Goal: Task Accomplishment & Management: Use online tool/utility

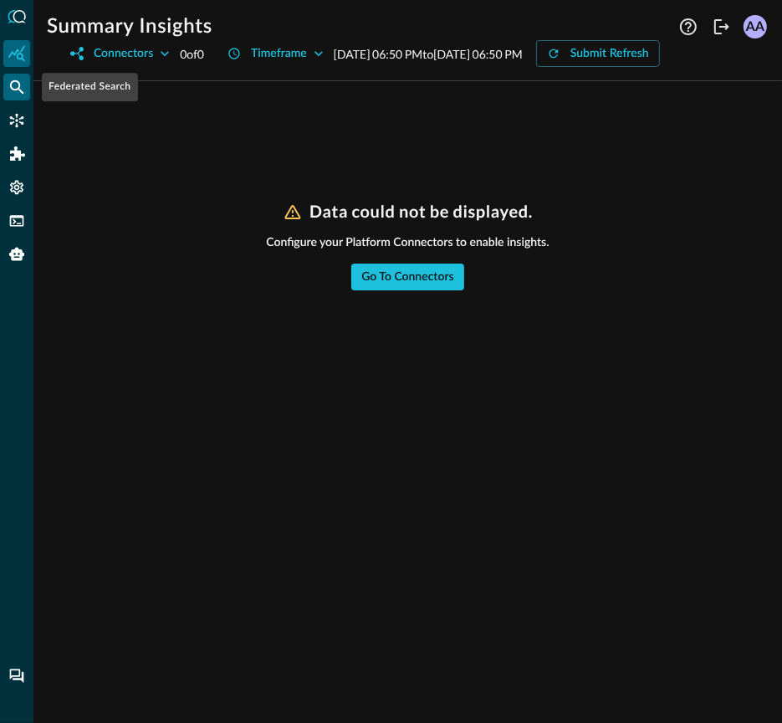
click at [13, 91] on icon "Federated Search" at bounding box center [16, 87] width 17 height 17
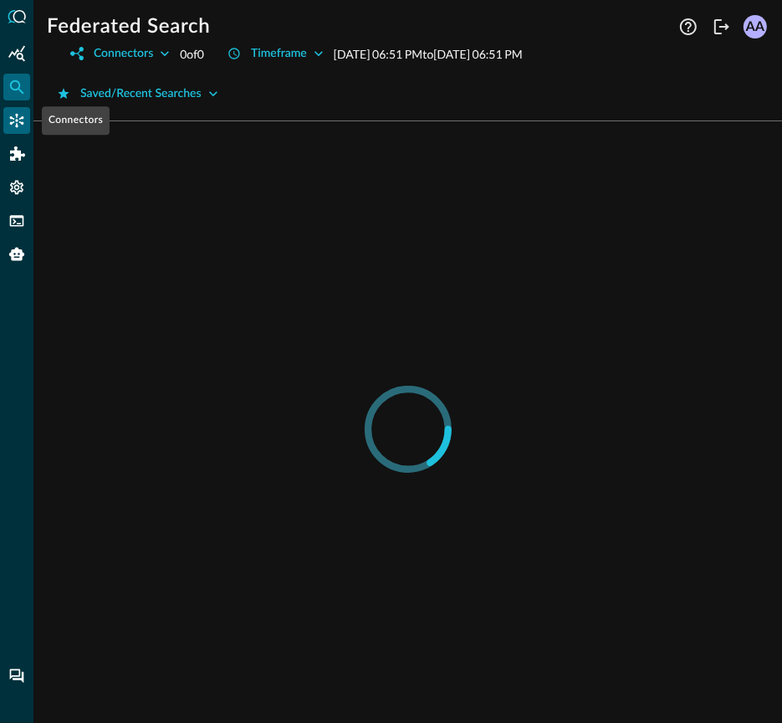
click at [18, 122] on icon "Connectors" at bounding box center [16, 120] width 17 height 17
